Goal: Book appointment/travel/reservation

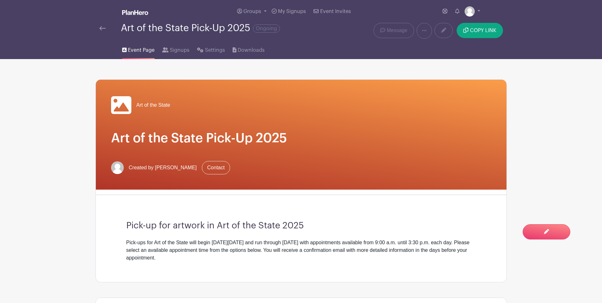
click at [104, 27] on img at bounding box center [102, 28] width 6 height 4
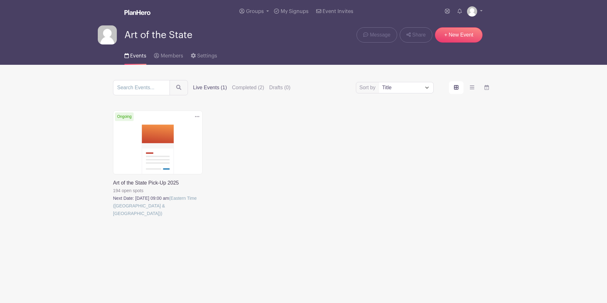
click at [113, 217] on link at bounding box center [113, 217] width 0 height 0
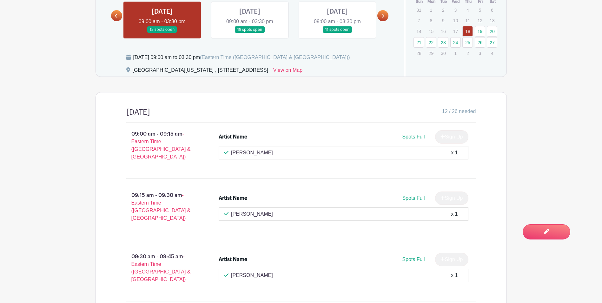
scroll to position [254, 0]
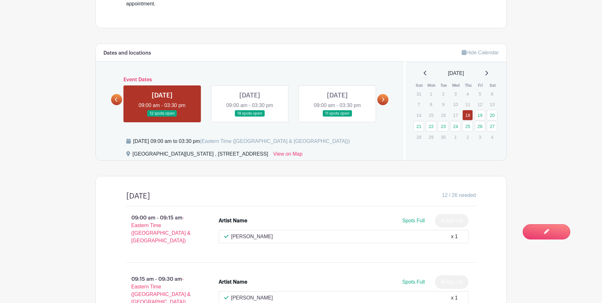
click at [250, 117] on link at bounding box center [250, 117] width 0 height 0
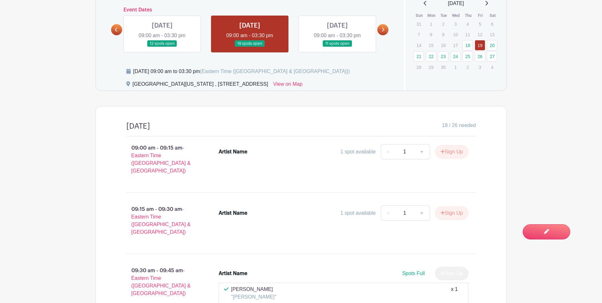
scroll to position [286, 0]
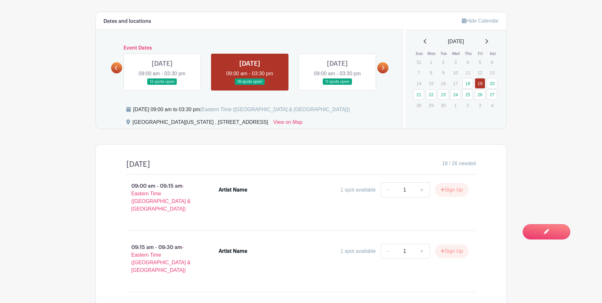
click at [338, 85] on link at bounding box center [338, 85] width 0 height 0
click at [379, 66] on link at bounding box center [383, 67] width 11 height 11
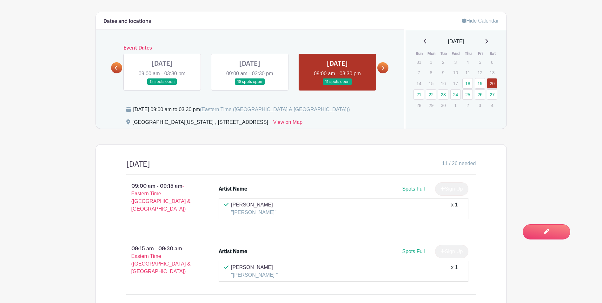
click at [385, 68] on link at bounding box center [383, 67] width 11 height 11
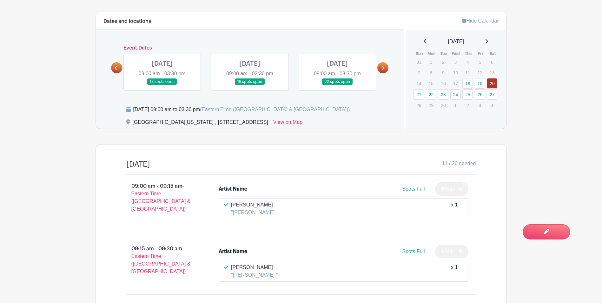
click at [250, 85] on link at bounding box center [250, 85] width 0 height 0
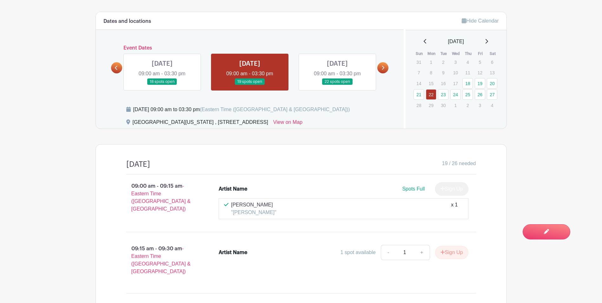
click at [385, 70] on link at bounding box center [383, 67] width 11 height 11
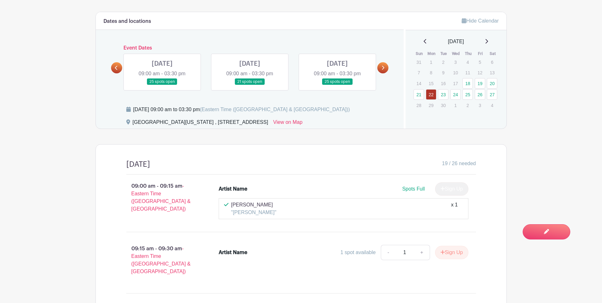
click at [376, 66] on div "[DATE] 09:00 am - 03:30 pm 25 spots open" at bounding box center [338, 72] width 88 height 37
click at [381, 69] on link at bounding box center [383, 67] width 11 height 11
